Goal: Transaction & Acquisition: Purchase product/service

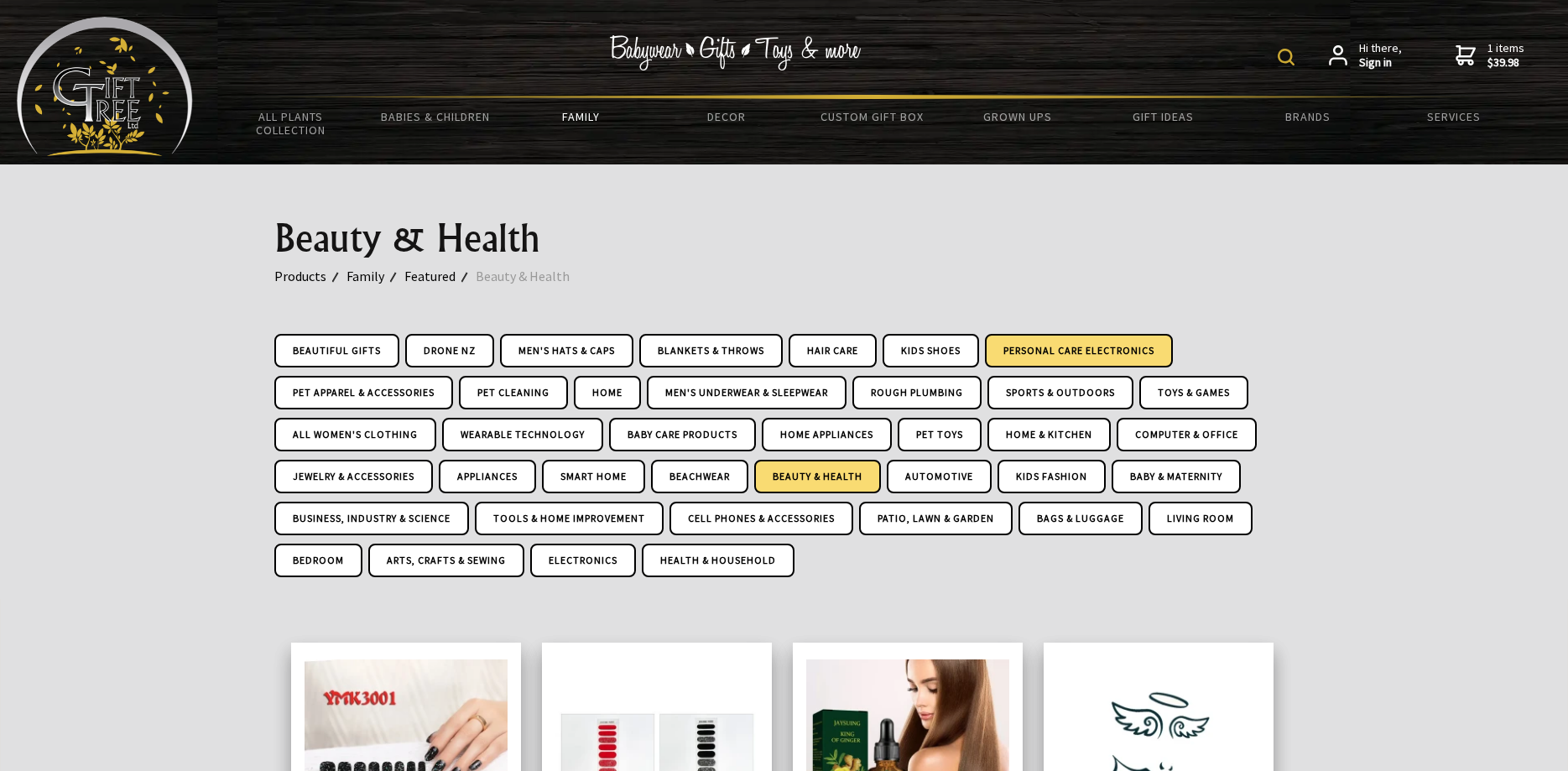
click at [1111, 343] on link "Personal Care Electronics" at bounding box center [1079, 350] width 188 height 34
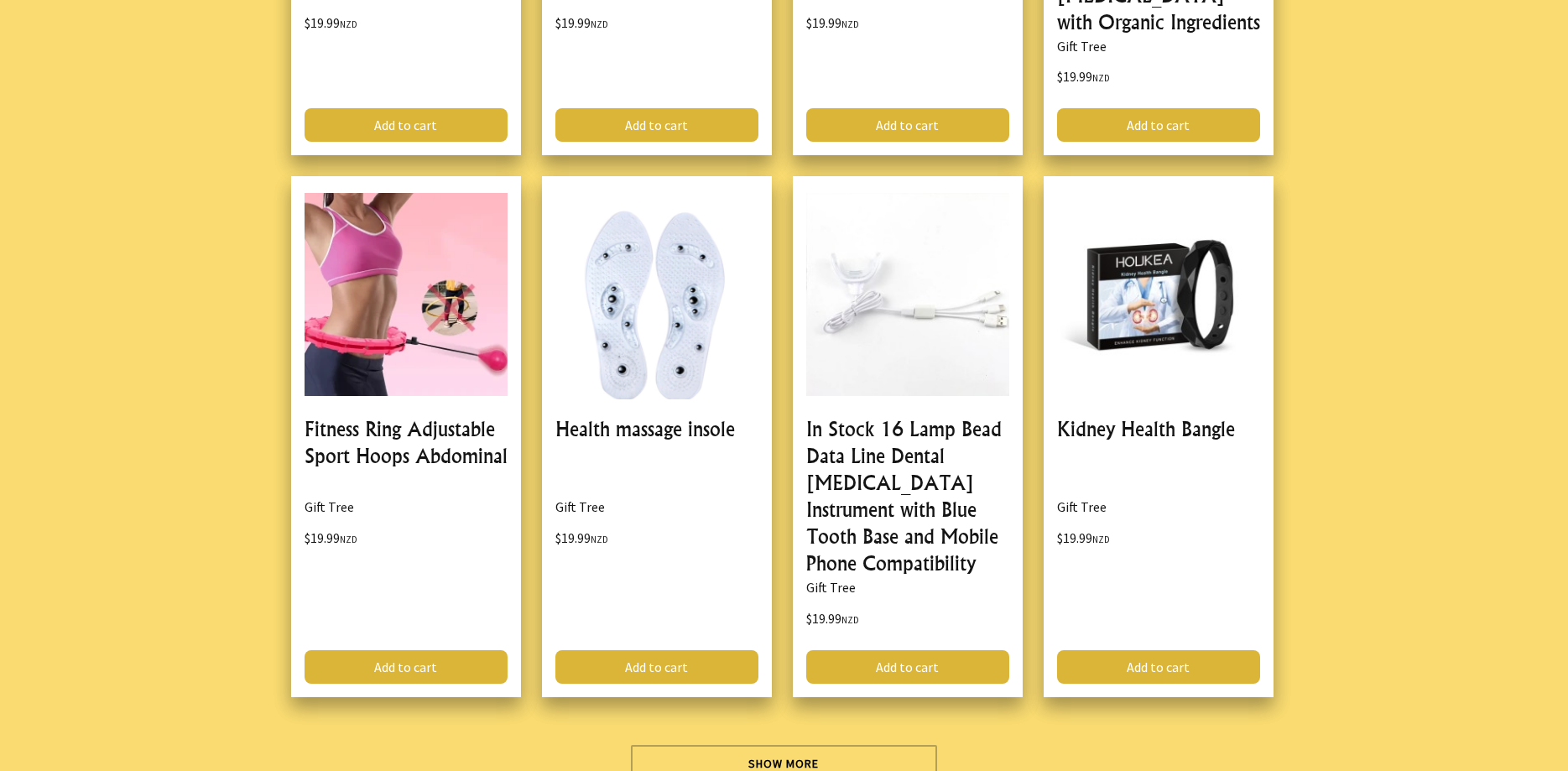
scroll to position [5050, 0]
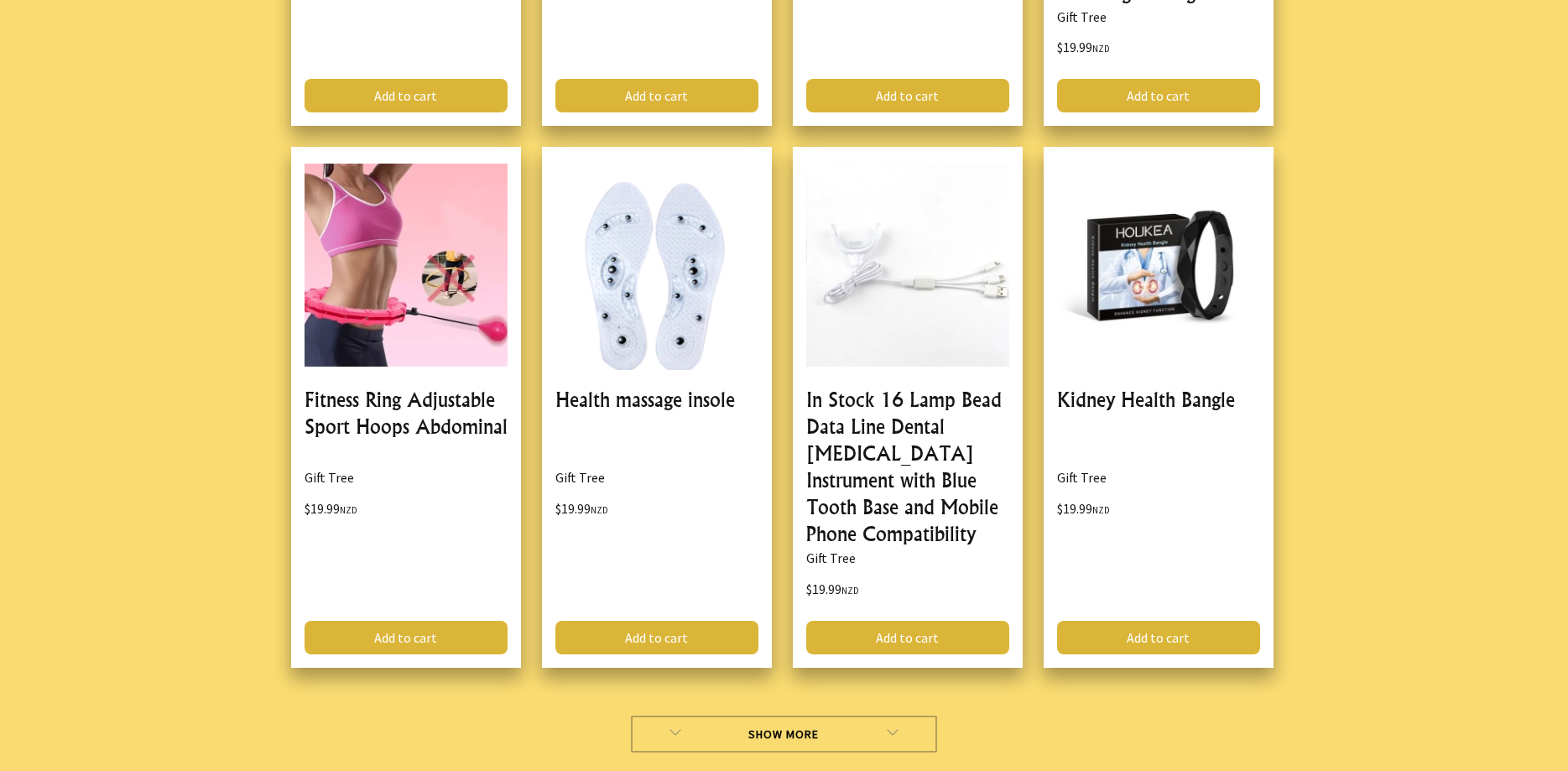
click at [792, 716] on link "Show More" at bounding box center [784, 735] width 306 height 36
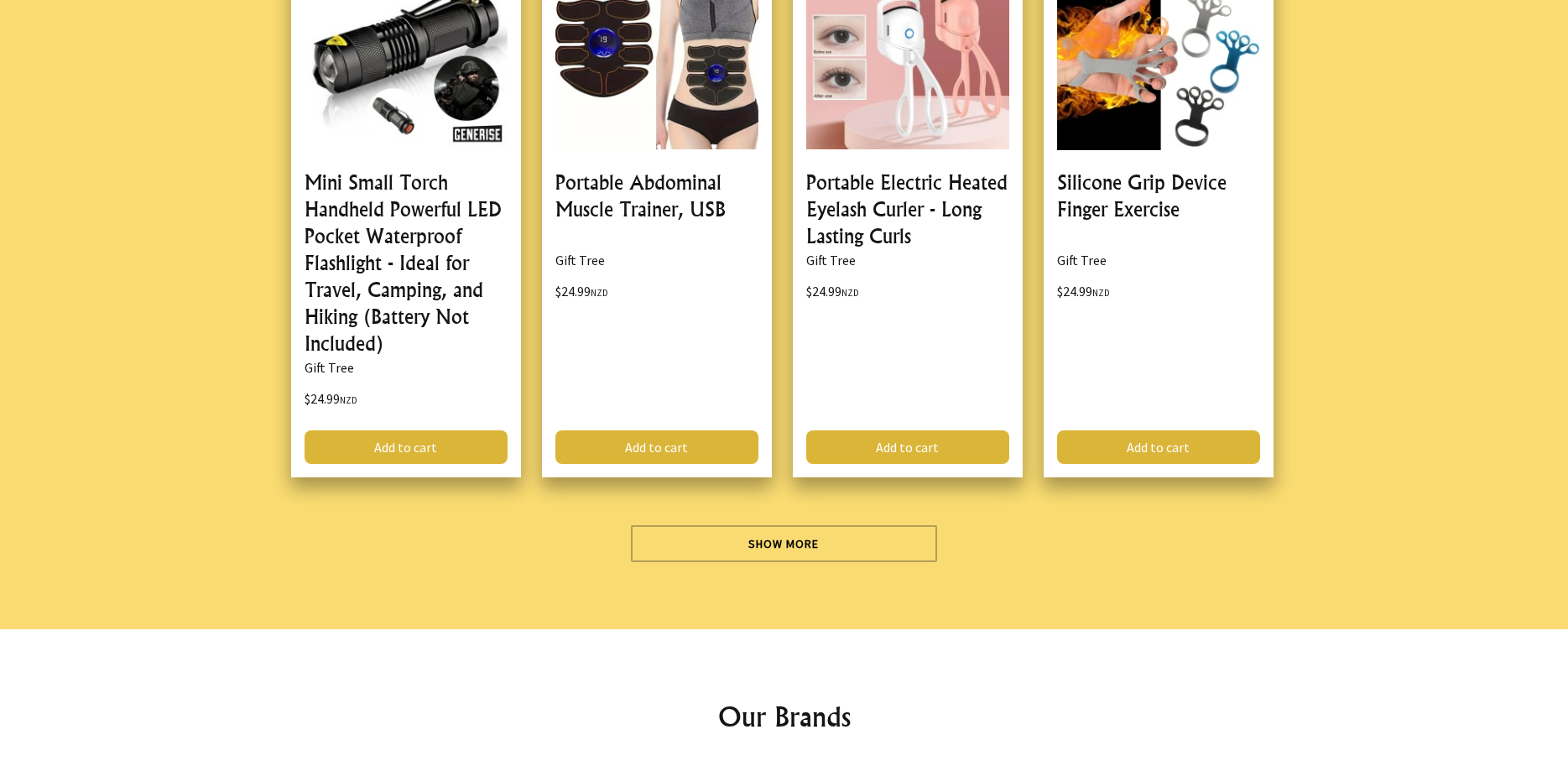
scroll to position [10272, 0]
click at [766, 511] on div "Show More" at bounding box center [784, 536] width 1021 height 50
click at [756, 524] on link "Show More" at bounding box center [784, 542] width 306 height 36
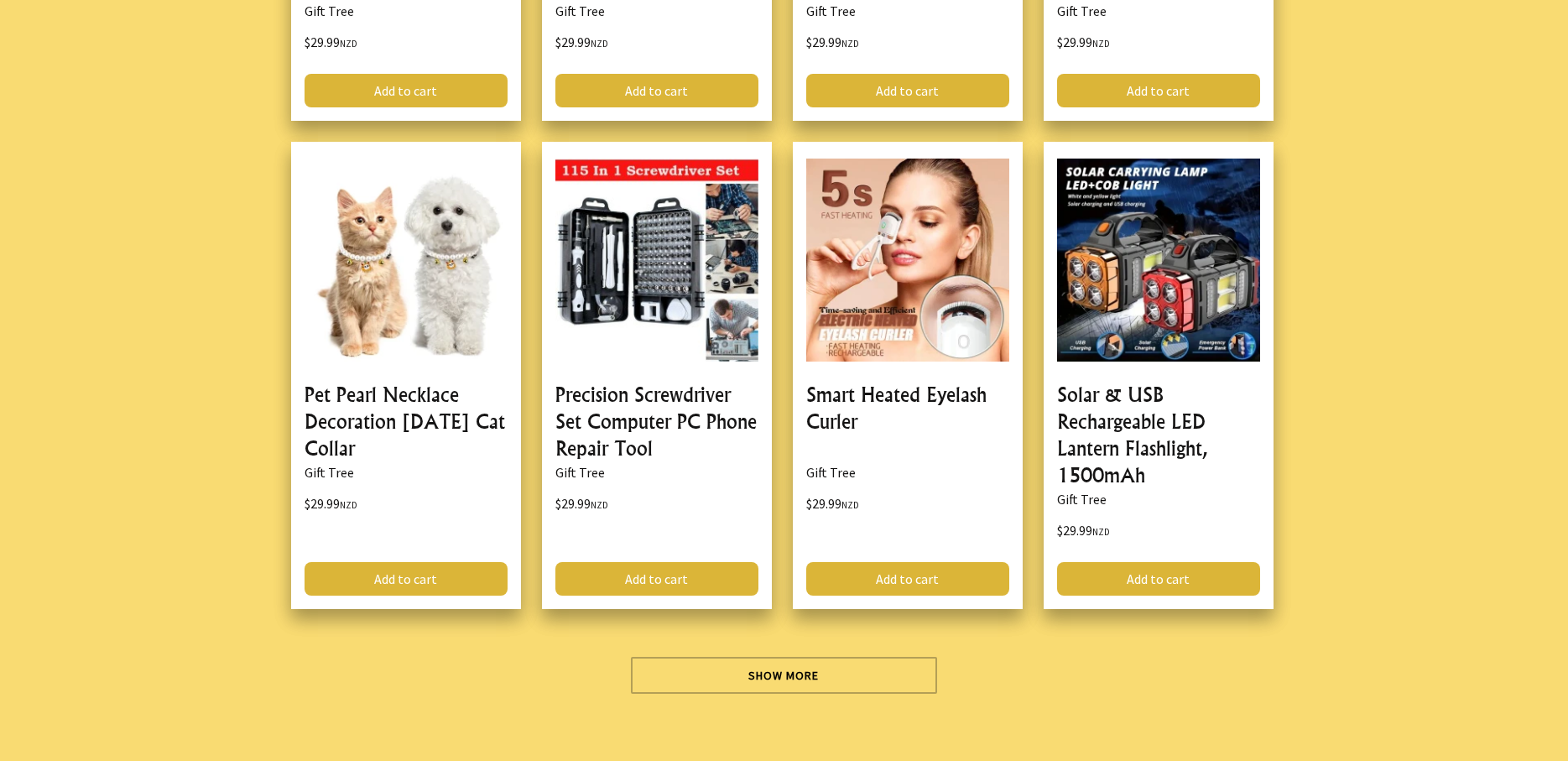
scroll to position [15438, 0]
